Goal: Information Seeking & Learning: Learn about a topic

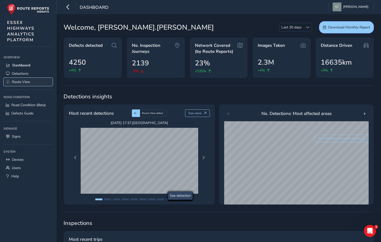
click at [24, 81] on span "Route View" at bounding box center [21, 82] width 18 height 5
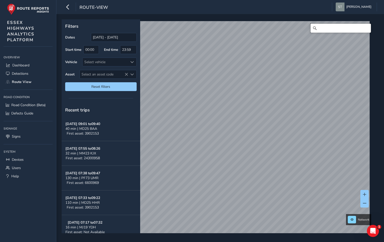
click at [316, 29] on input "Search" at bounding box center [341, 28] width 60 height 9
click at [335, 28] on input "[GEOGRAPHIC_DATA], road, [GEOGRAPHIC_DATA]" at bounding box center [341, 28] width 60 height 9
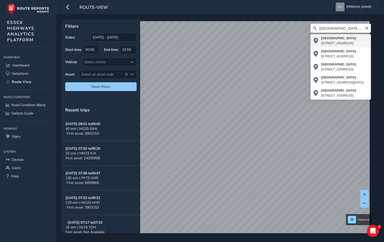
type input "[STREET_ADDRESS]"
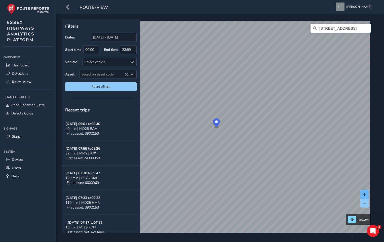
click at [362, 193] on button at bounding box center [365, 194] width 8 height 9
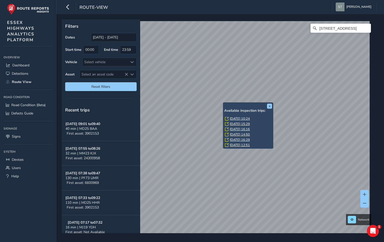
click at [231, 117] on link "[DATE] 10:24" at bounding box center [240, 119] width 20 height 5
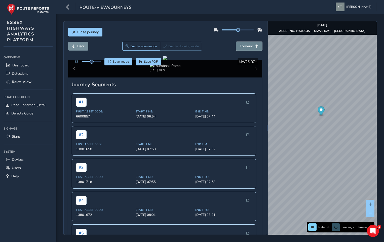
click at [242, 47] on span "Forward" at bounding box center [246, 46] width 13 height 5
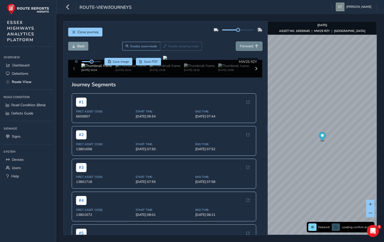
click at [242, 47] on span "Forward" at bounding box center [246, 46] width 13 height 5
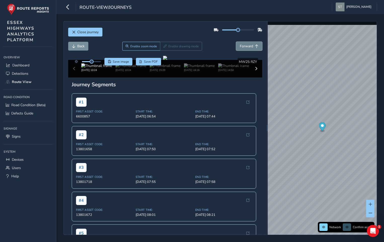
click at [242, 47] on span "Forward" at bounding box center [246, 46] width 13 height 5
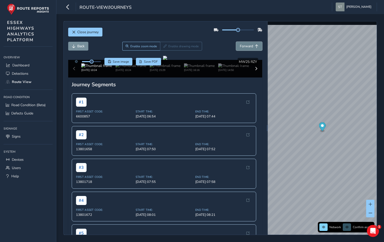
click at [242, 47] on span "Forward" at bounding box center [246, 46] width 13 height 5
click at [80, 44] on span "Back" at bounding box center [80, 46] width 7 height 5
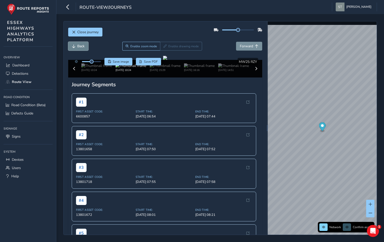
click at [80, 44] on span "Back" at bounding box center [80, 46] width 7 height 5
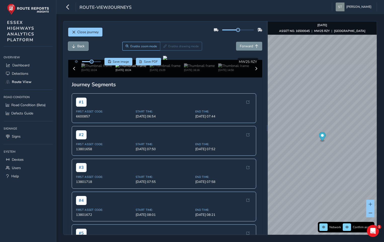
click at [80, 44] on span "Back" at bounding box center [80, 46] width 7 height 5
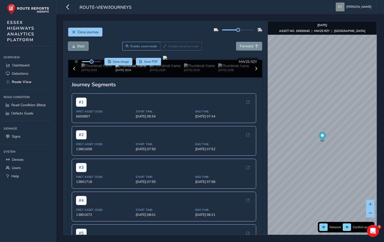
click at [80, 44] on span "Back" at bounding box center [80, 46] width 7 height 5
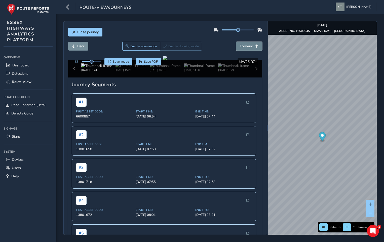
click at [240, 48] on span "Forward" at bounding box center [246, 46] width 13 height 5
drag, startPoint x: 132, startPoint y: 136, endPoint x: 131, endPoint y: 156, distance: 20.7
click at [163, 60] on div at bounding box center [165, 58] width 4 height 4
click at [80, 31] on span "Close journey" at bounding box center [87, 32] width 21 height 5
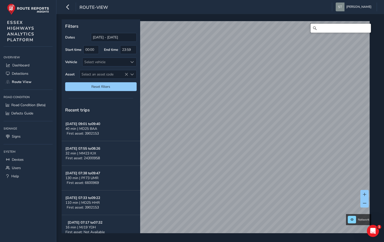
click at [320, 26] on input "Search" at bounding box center [341, 28] width 60 height 9
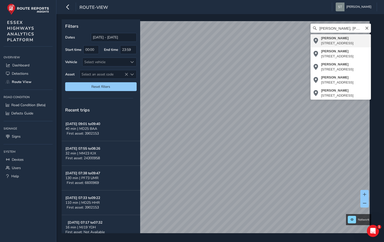
type input "[PERSON_NAME][STREET_ADDRESS]"
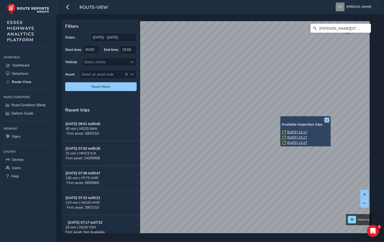
click at [291, 132] on link "[DATE] 10:17" at bounding box center [297, 132] width 20 height 5
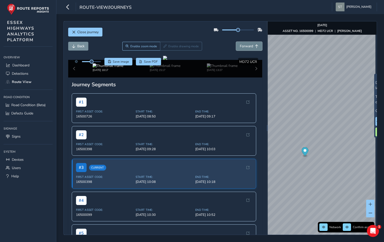
click at [255, 46] on span "Forward" at bounding box center [257, 47] width 4 height 4
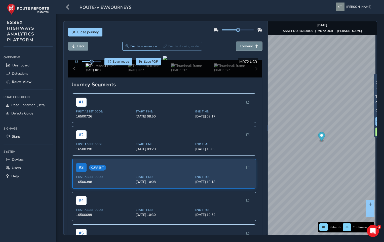
click at [255, 46] on span "Forward" at bounding box center [257, 47] width 4 height 4
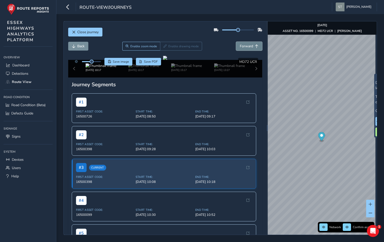
click at [255, 46] on span "Forward" at bounding box center [257, 47] width 4 height 4
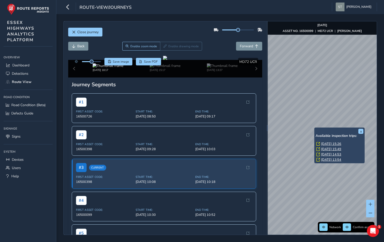
click at [324, 144] on link "[DATE] 15:26" at bounding box center [331, 144] width 20 height 5
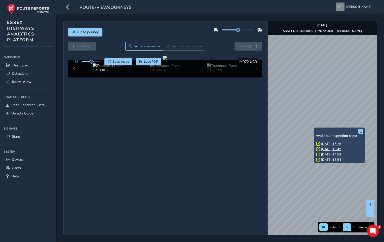
click at [324, 144] on link "[DATE] 15:26" at bounding box center [331, 144] width 20 height 5
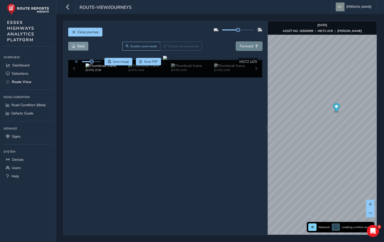
click at [248, 44] on span "Forward" at bounding box center [246, 46] width 13 height 5
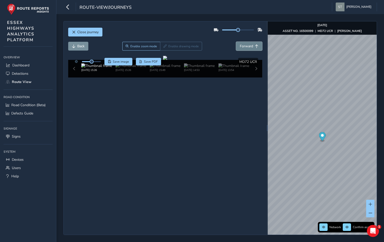
click at [248, 44] on span "Forward" at bounding box center [246, 46] width 13 height 5
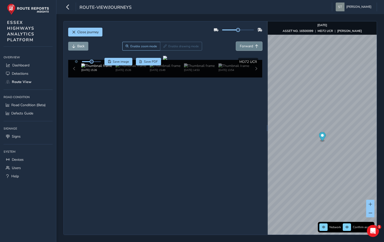
click at [248, 44] on span "Forward" at bounding box center [246, 46] width 13 height 5
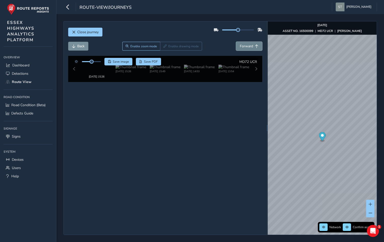
click at [248, 44] on span "Forward" at bounding box center [246, 46] width 13 height 5
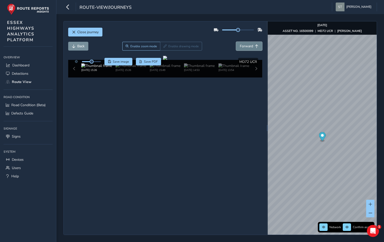
click at [248, 44] on span "Forward" at bounding box center [246, 46] width 13 height 5
click at [243, 48] on span "Forward" at bounding box center [246, 46] width 13 height 5
click at [77, 46] on span "Back" at bounding box center [80, 46] width 7 height 5
click at [74, 32] on span "Close journey" at bounding box center [74, 32] width 4 height 4
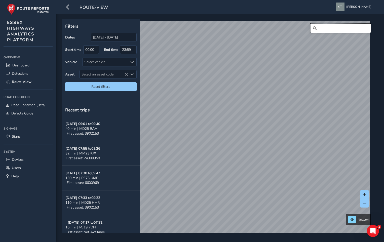
click at [321, 28] on input "Search" at bounding box center [341, 28] width 60 height 9
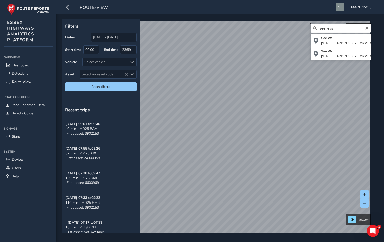
click at [323, 28] on input "see;leys" at bounding box center [341, 28] width 60 height 9
click at [330, 28] on input "seeleys" at bounding box center [341, 28] width 60 height 9
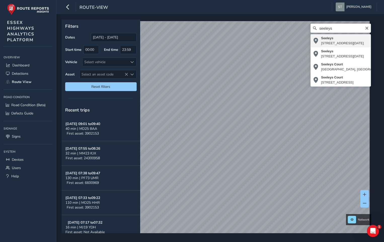
type input "[STREET_ADDRESS][DATE]"
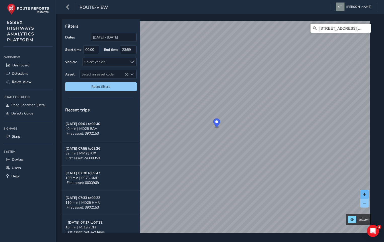
click at [364, 191] on button at bounding box center [365, 194] width 8 height 9
click at [365, 29] on icon "Clear" at bounding box center [367, 28] width 4 height 4
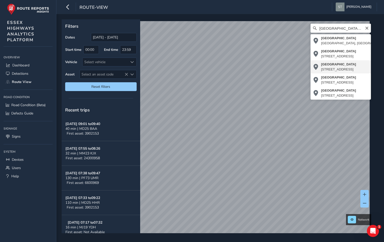
type input "[STREET_ADDRESS]"
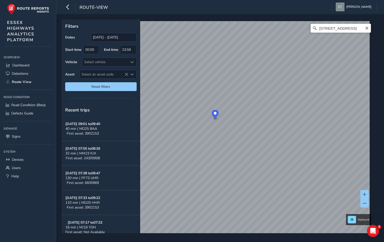
click at [357, 29] on input "[STREET_ADDRESS]" at bounding box center [341, 28] width 60 height 9
click at [365, 29] on icon "Clear" at bounding box center [367, 28] width 4 height 4
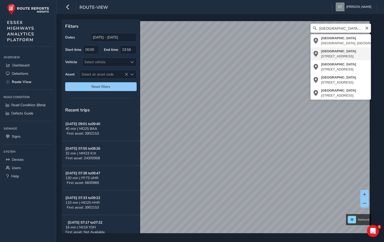
type input "[STREET_ADDRESS]"
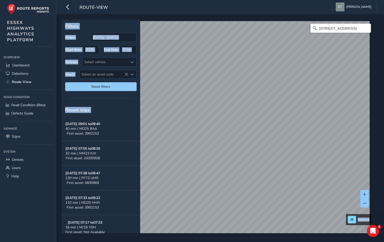
click at [124, 117] on div "Recent trips" at bounding box center [101, 110] width 79 height 13
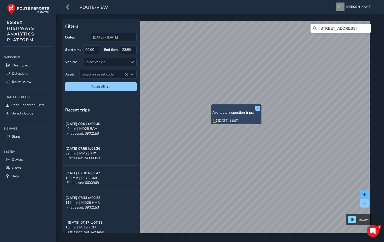
click at [364, 194] on span at bounding box center [365, 195] width 4 height 4
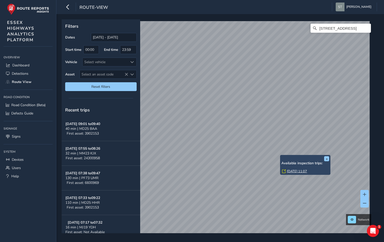
click at [292, 170] on link "[DATE] 11:07" at bounding box center [297, 171] width 20 height 5
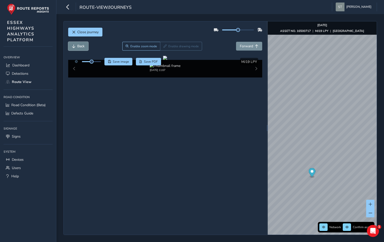
click at [73, 46] on span "Back" at bounding box center [74, 47] width 4 height 4
